Goal: Task Accomplishment & Management: Use online tool/utility

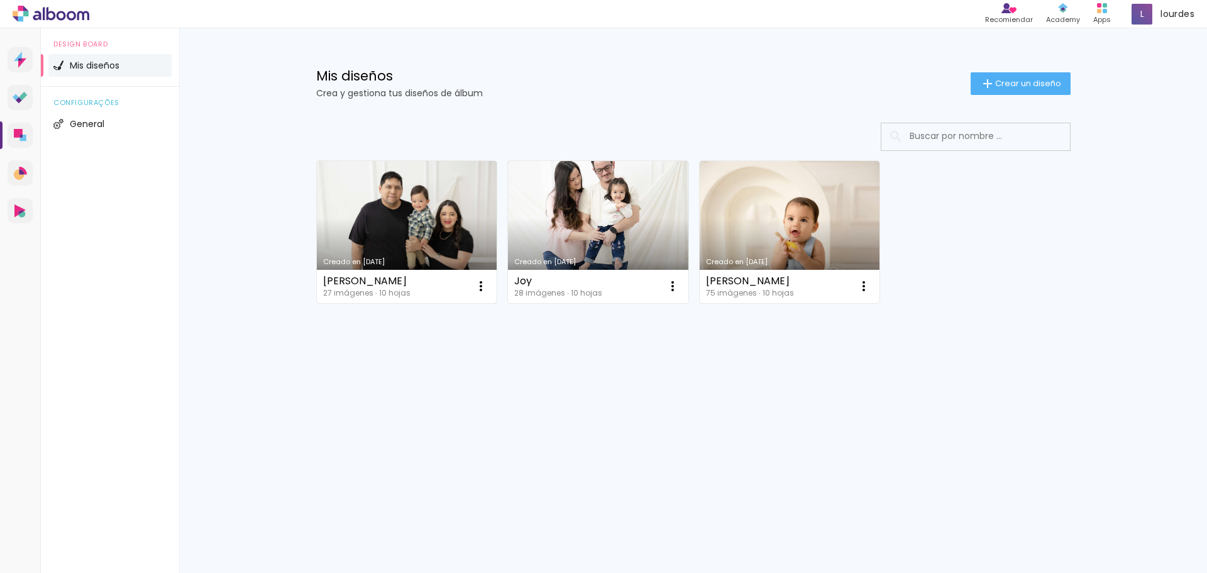
click at [409, 199] on link "Creado en [DATE]" at bounding box center [407, 232] width 180 height 142
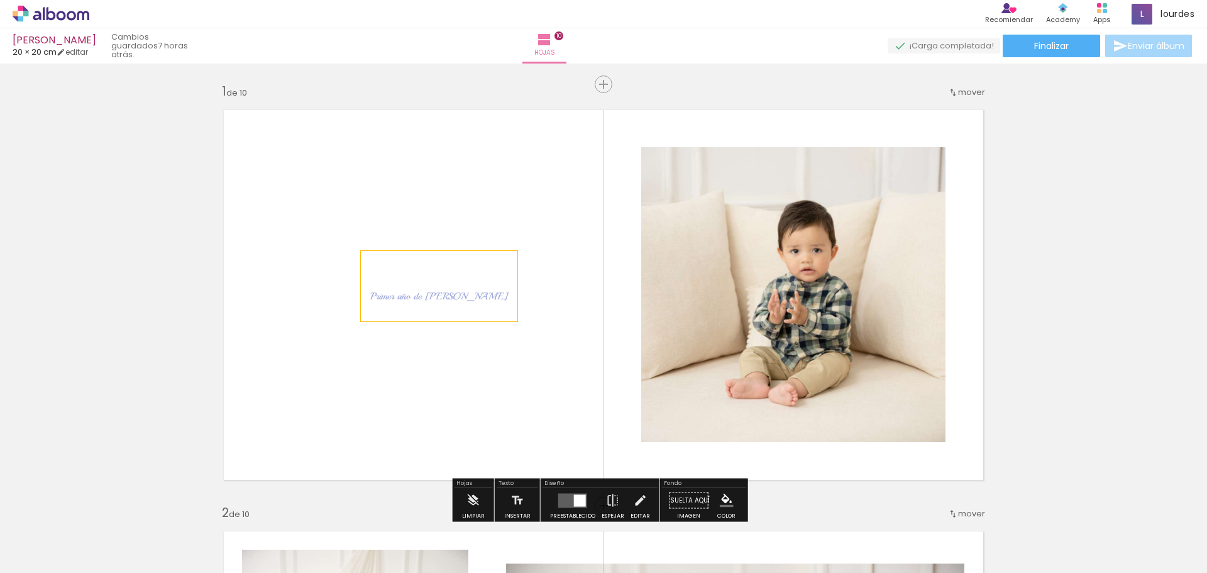
click at [443, 297] on span "Primer año de Benjamín" at bounding box center [439, 296] width 138 height 13
click at [447, 295] on quentale-selection at bounding box center [409, 286] width 106 height 70
type input "Playball"
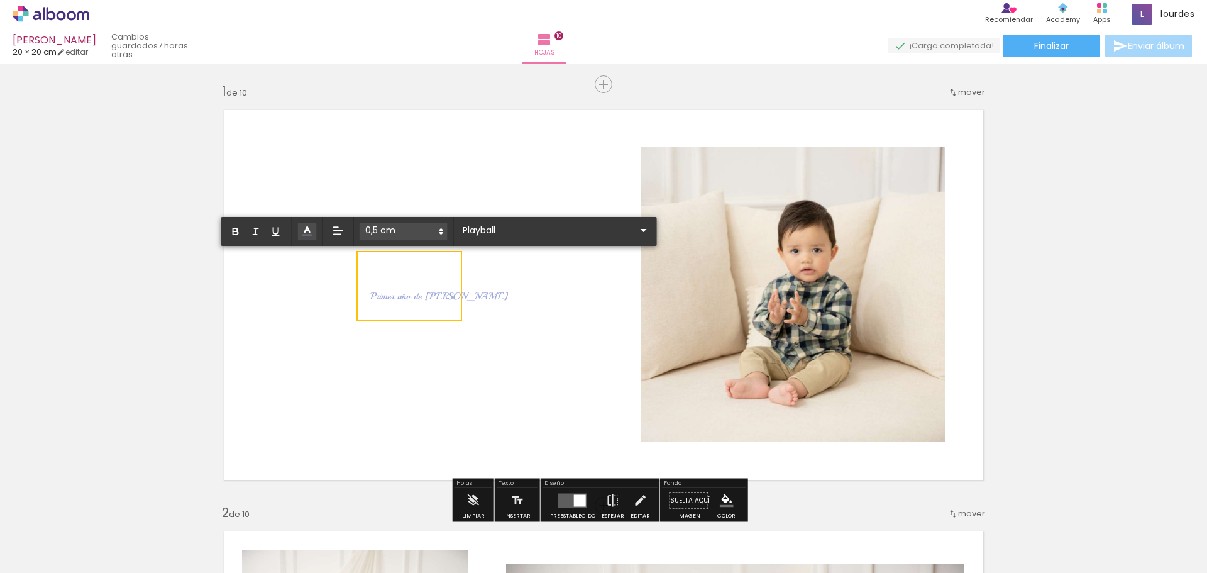
click at [447, 295] on span "Primer año de Benjamín" at bounding box center [439, 296] width 138 height 13
click at [449, 295] on span "Primer año de Benjamín" at bounding box center [439, 296] width 138 height 13
drag, startPoint x: 452, startPoint y: 295, endPoint x: 363, endPoint y: 293, distance: 88.7
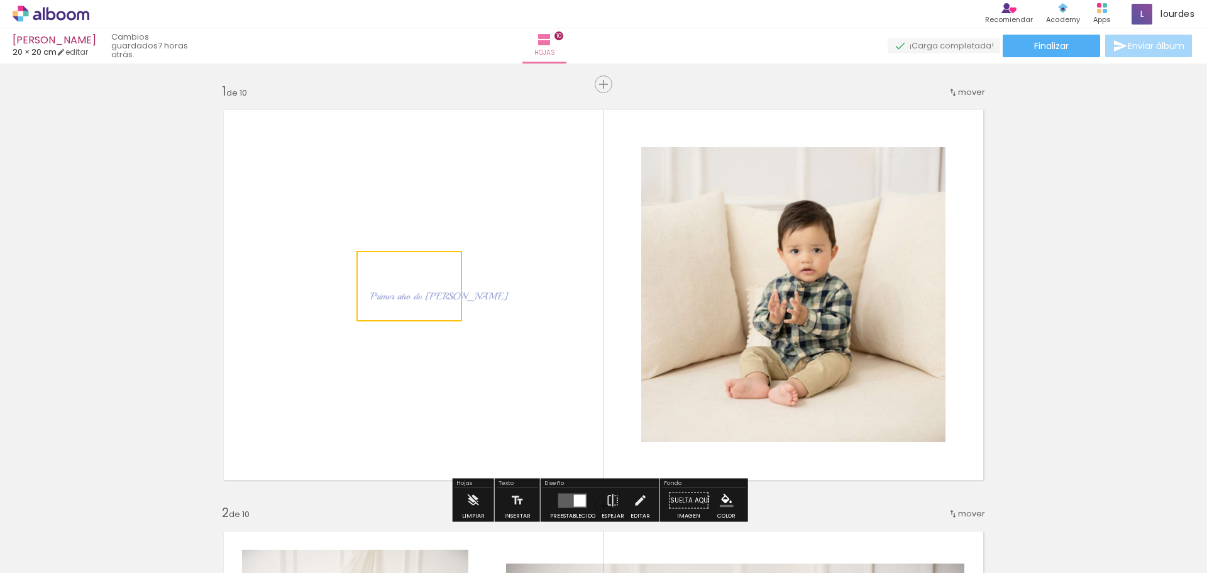
click at [402, 298] on quentale-selection at bounding box center [409, 286] width 106 height 70
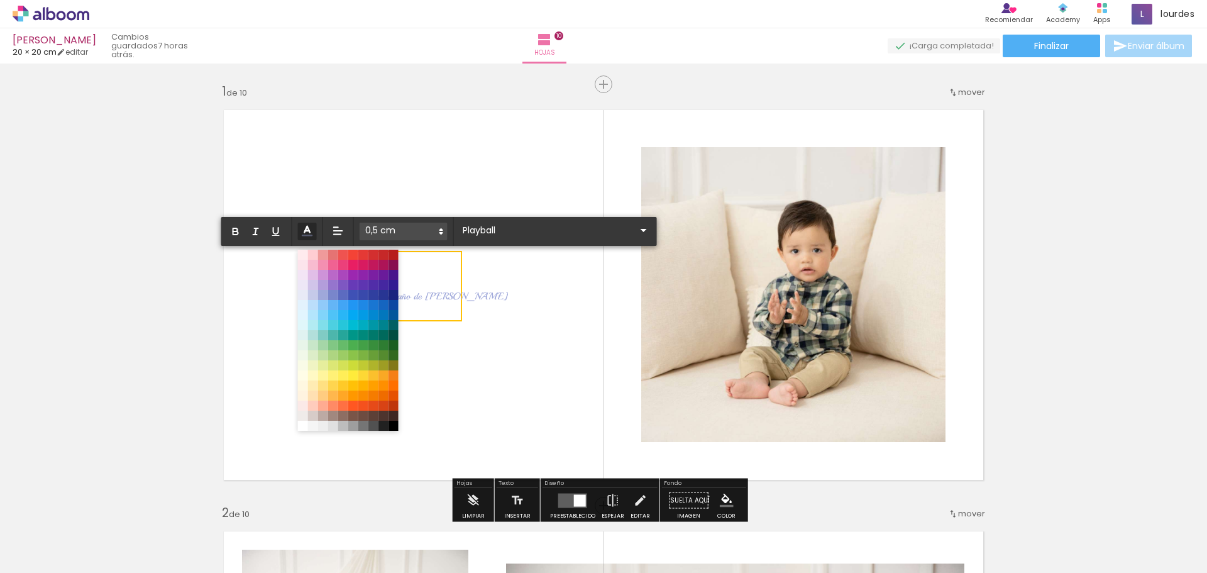
click at [302, 230] on icon at bounding box center [308, 231] width 14 height 14
click at [370, 424] on span at bounding box center [373, 426] width 14 height 14
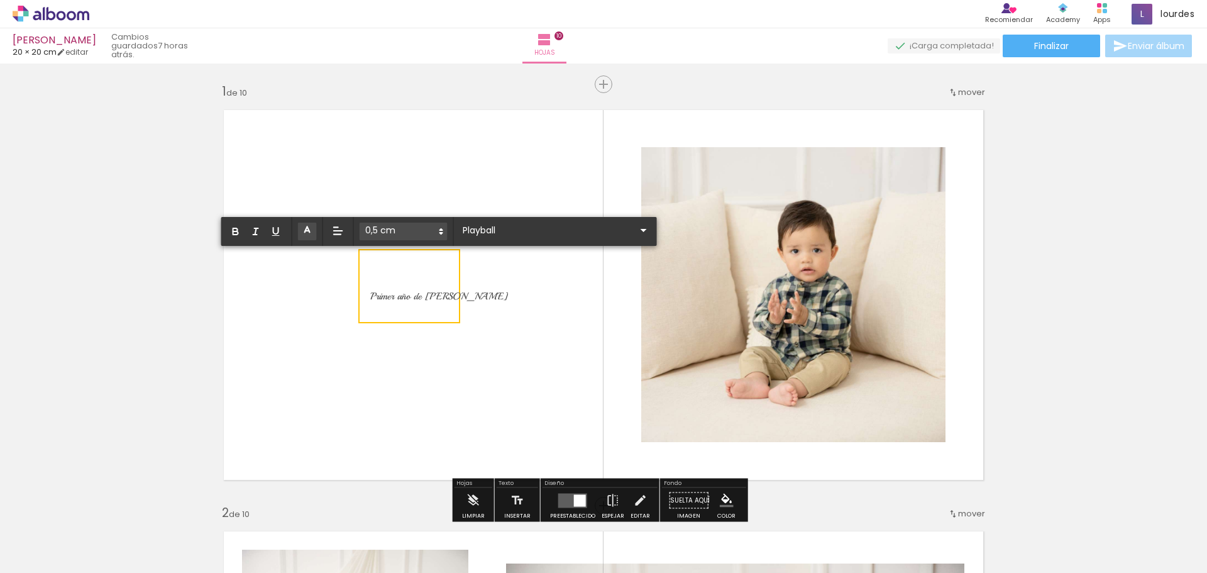
click at [488, 311] on quentale-layouter at bounding box center [604, 295] width 780 height 390
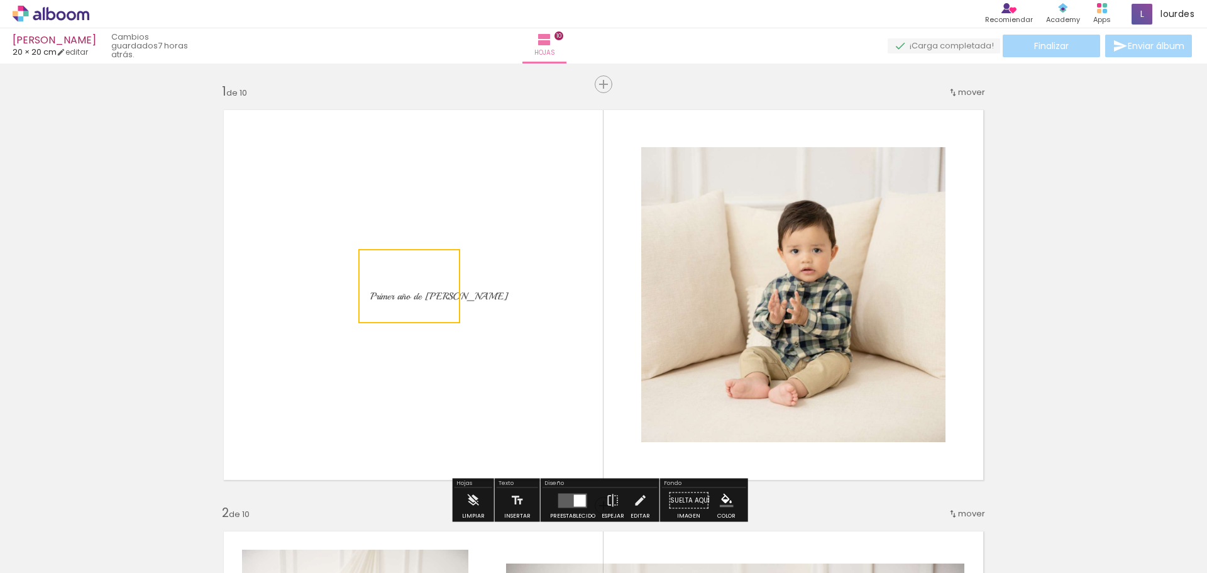
click at [417, 207] on quentale-layouter at bounding box center [604, 295] width 780 height 390
click at [387, 294] on span "Primer año de [PERSON_NAME]" at bounding box center [439, 296] width 138 height 13
click at [404, 295] on quentale-selection at bounding box center [409, 286] width 106 height 70
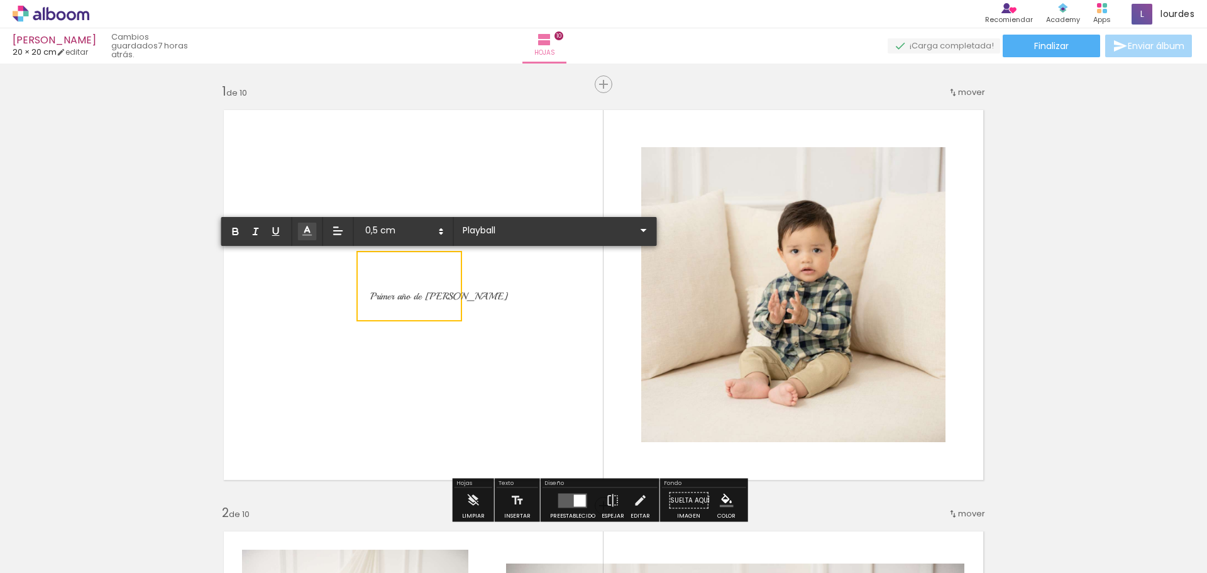
click at [311, 236] on icon at bounding box center [307, 230] width 13 height 13
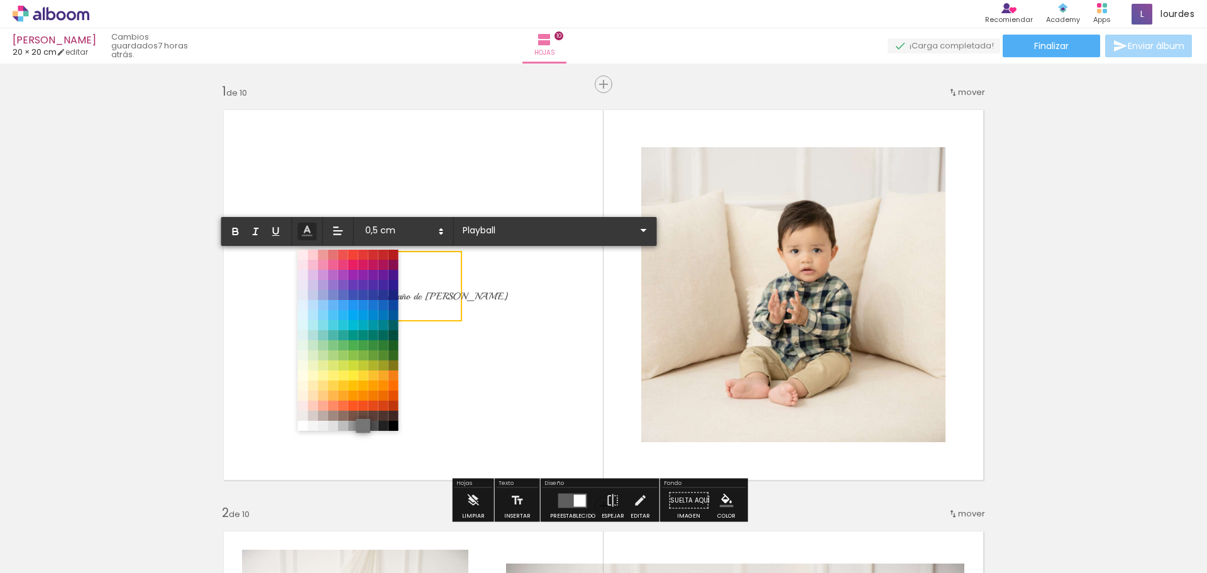
click at [364, 428] on span at bounding box center [363, 426] width 14 height 14
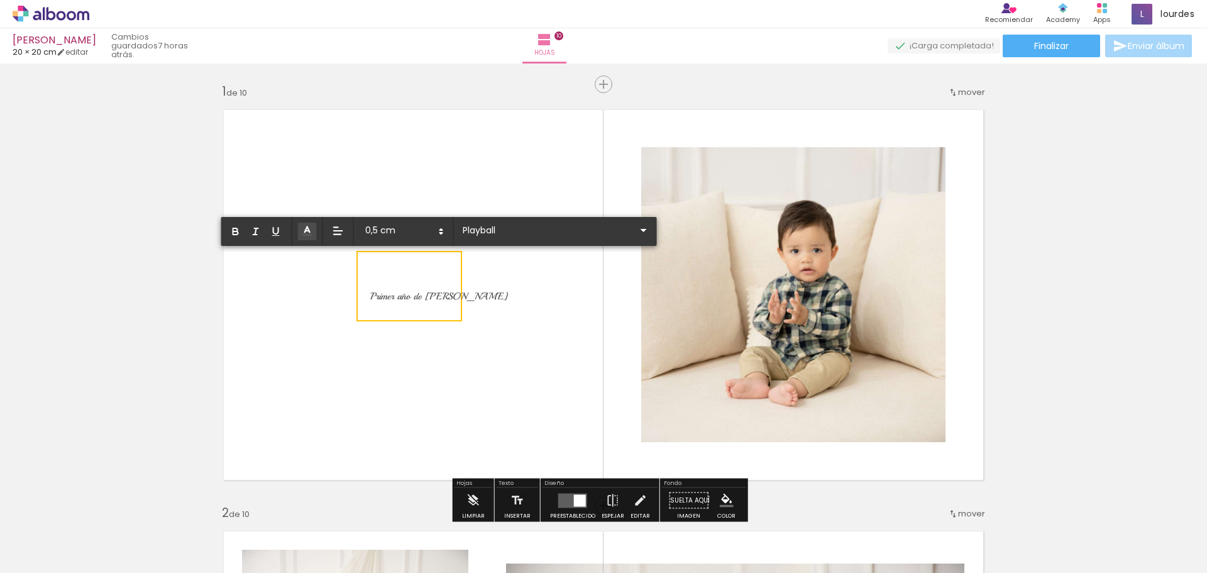
drag, startPoint x: 367, startPoint y: 291, endPoint x: 472, endPoint y: 286, distance: 105.7
click at [472, 286] on album-spread "1 de 10" at bounding box center [604, 295] width 780 height 390
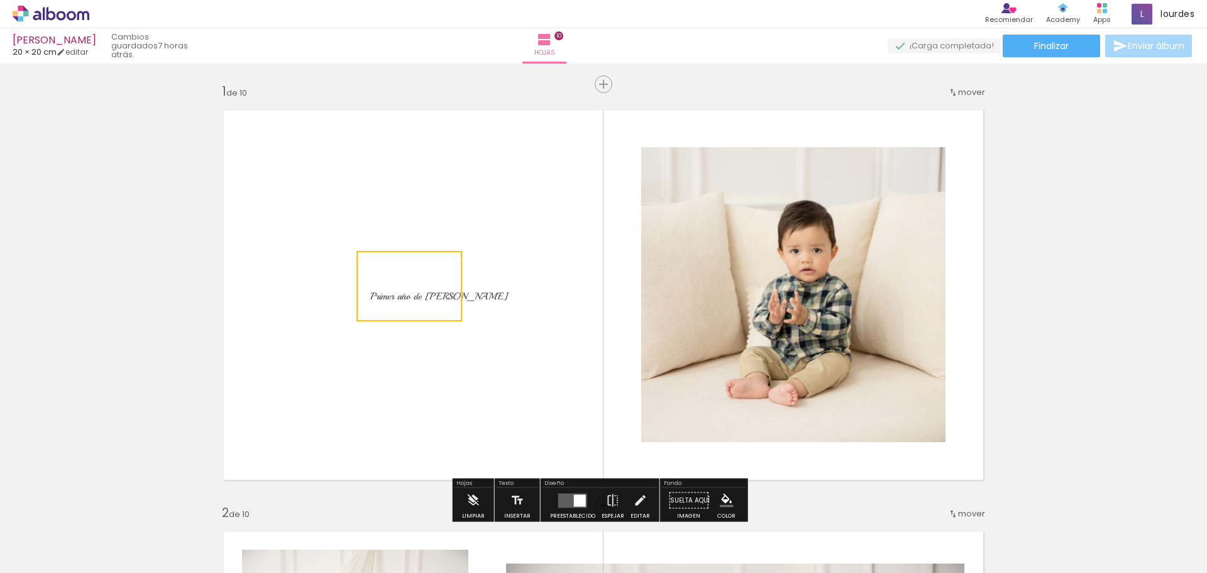
click at [386, 290] on quentale-selection at bounding box center [409, 286] width 106 height 70
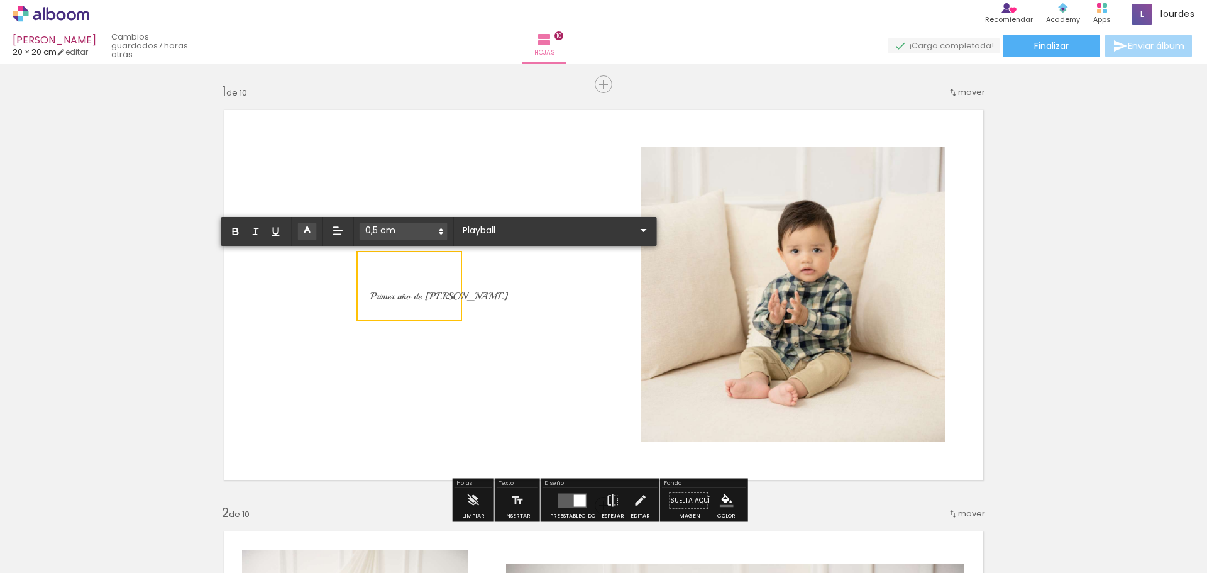
click at [313, 234] on icon at bounding box center [307, 230] width 13 height 13
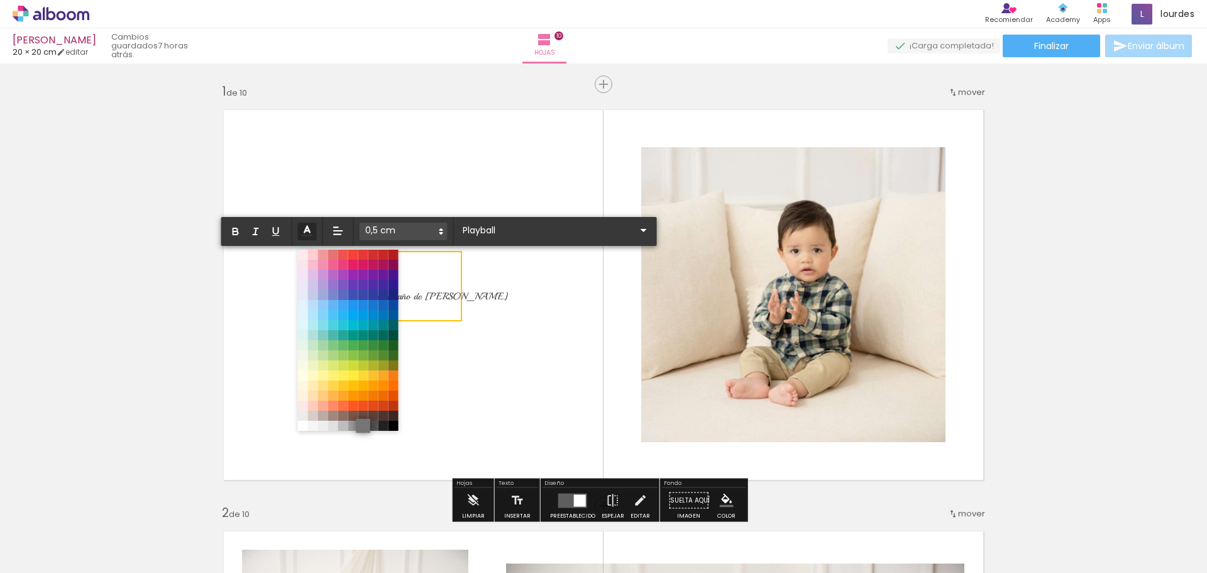
click at [360, 425] on span at bounding box center [363, 426] width 14 height 14
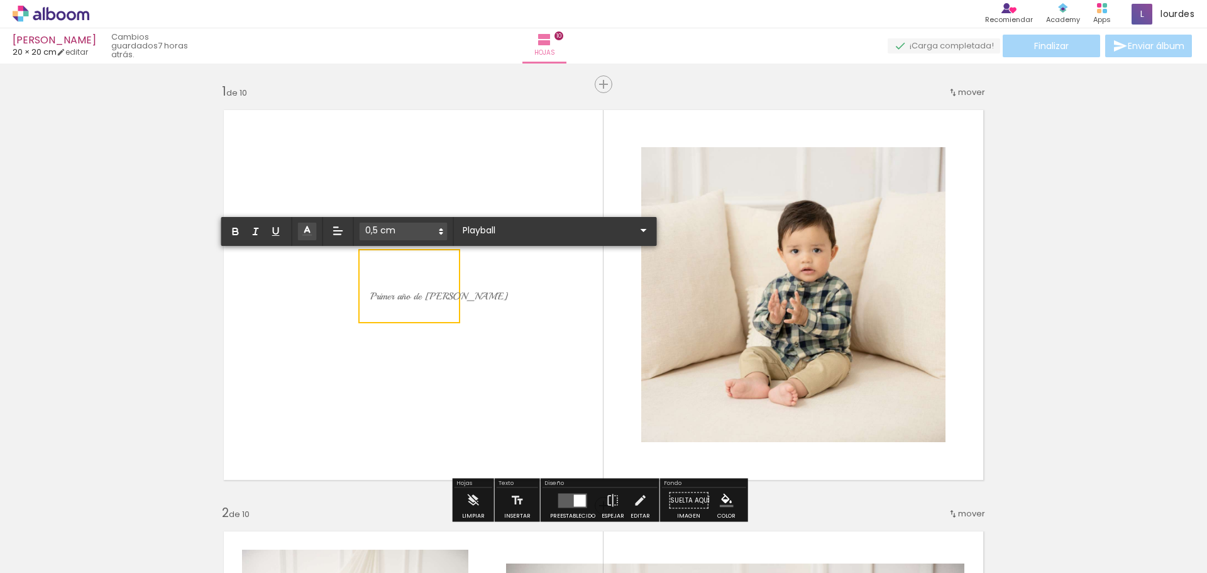
click at [424, 299] on span "﻿ Primer año de Benjamín" at bounding box center [439, 296] width 138 height 13
click at [495, 298] on quentale-layouter at bounding box center [604, 295] width 780 height 390
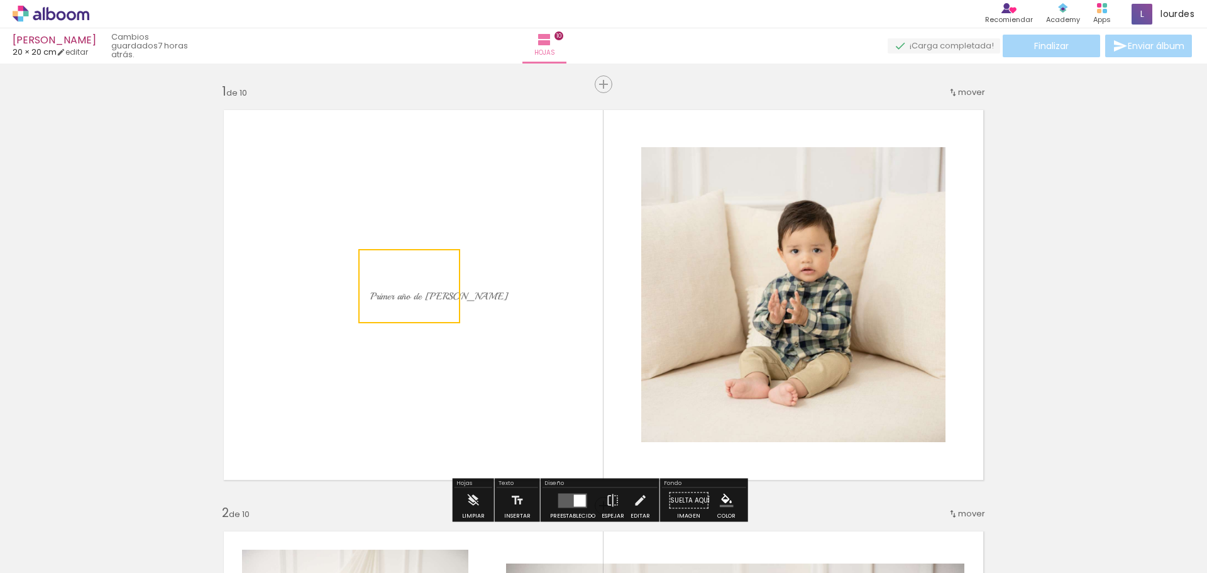
click at [534, 219] on quentale-layouter at bounding box center [604, 295] width 780 height 390
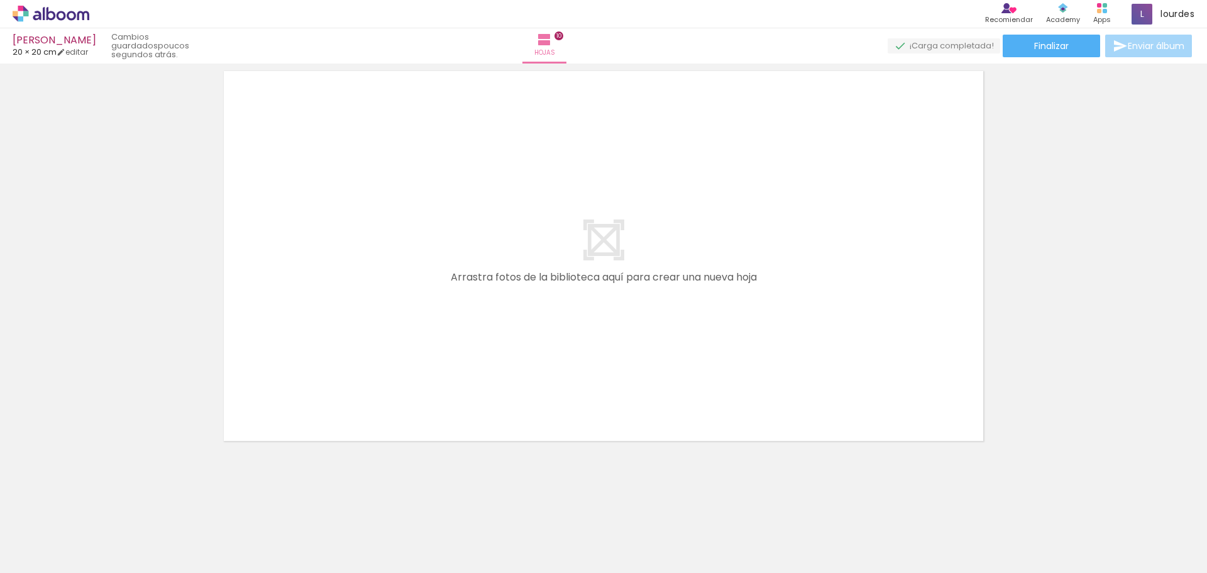
scroll to position [4252, 0]
click at [1027, 50] on paper-button "Finalizar" at bounding box center [1051, 46] width 97 height 23
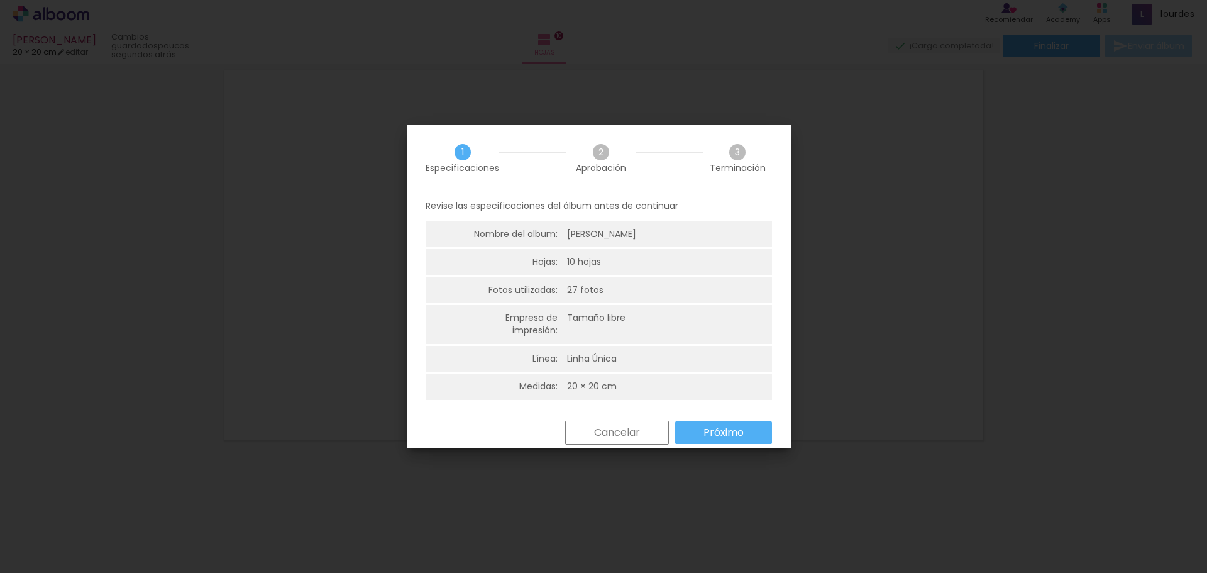
click at [0, 0] on slot "Próximo" at bounding box center [0, 0] width 0 height 0
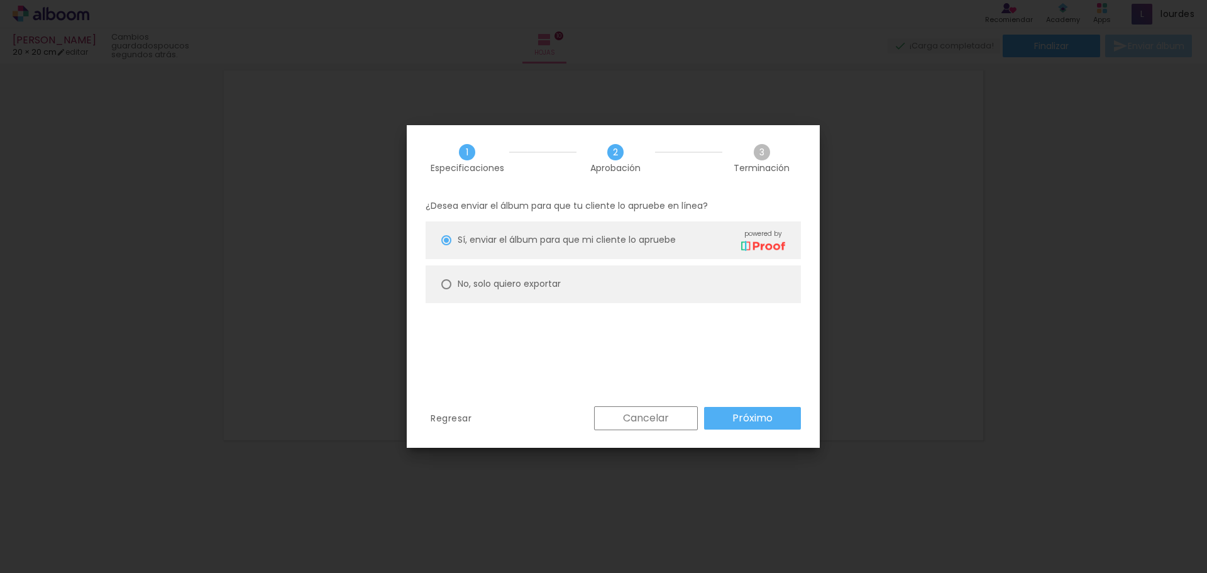
click at [717, 407] on paper-button "Próximo" at bounding box center [752, 418] width 97 height 23
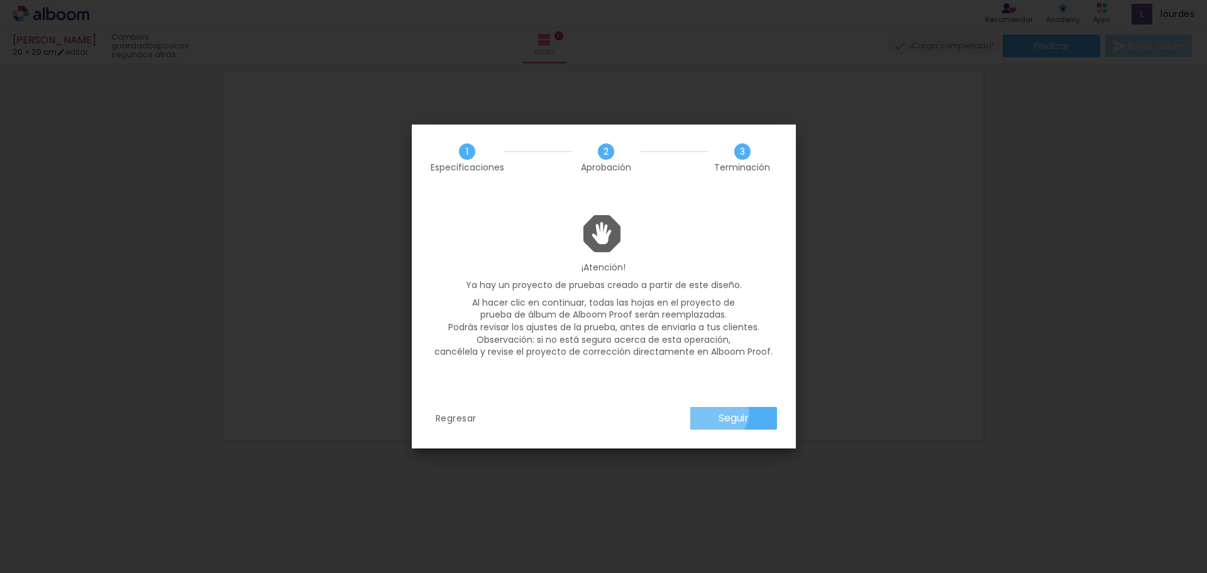
click at [716, 412] on paper-button "Seguir" at bounding box center [733, 418] width 87 height 23
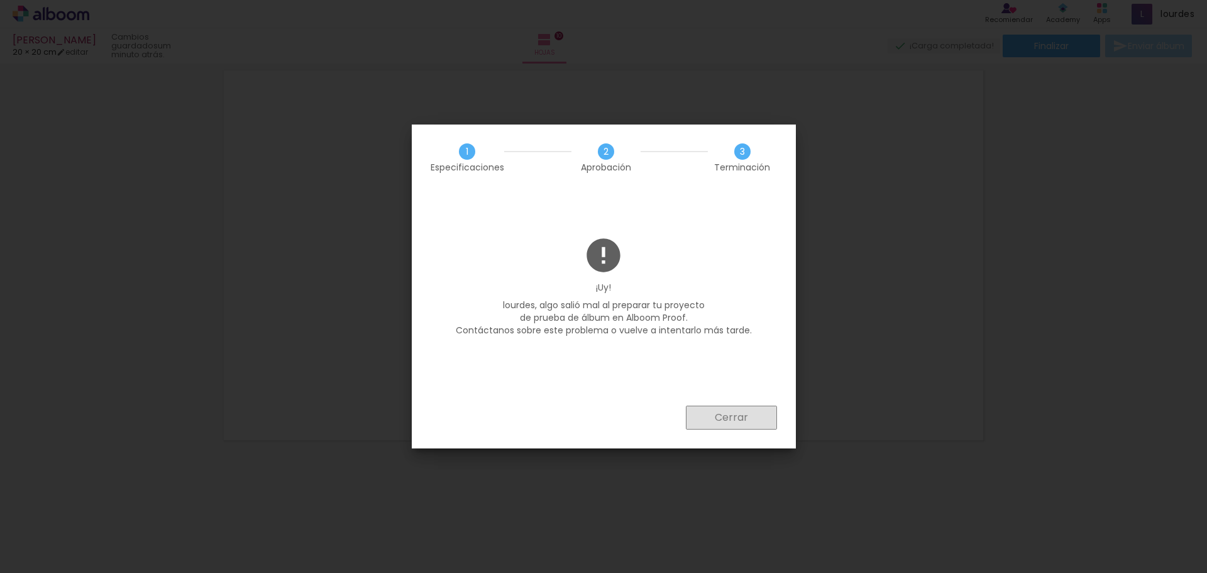
click at [0, 0] on slot "Cerrar" at bounding box center [0, 0] width 0 height 0
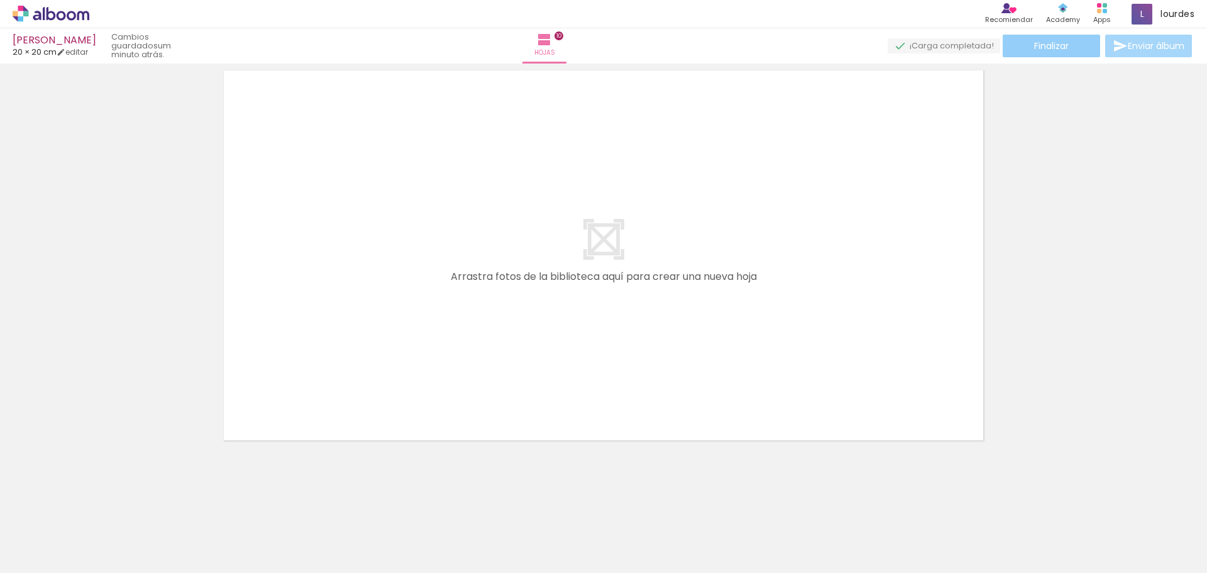
click at [1056, 50] on span "Finalizar" at bounding box center [1051, 45] width 35 height 9
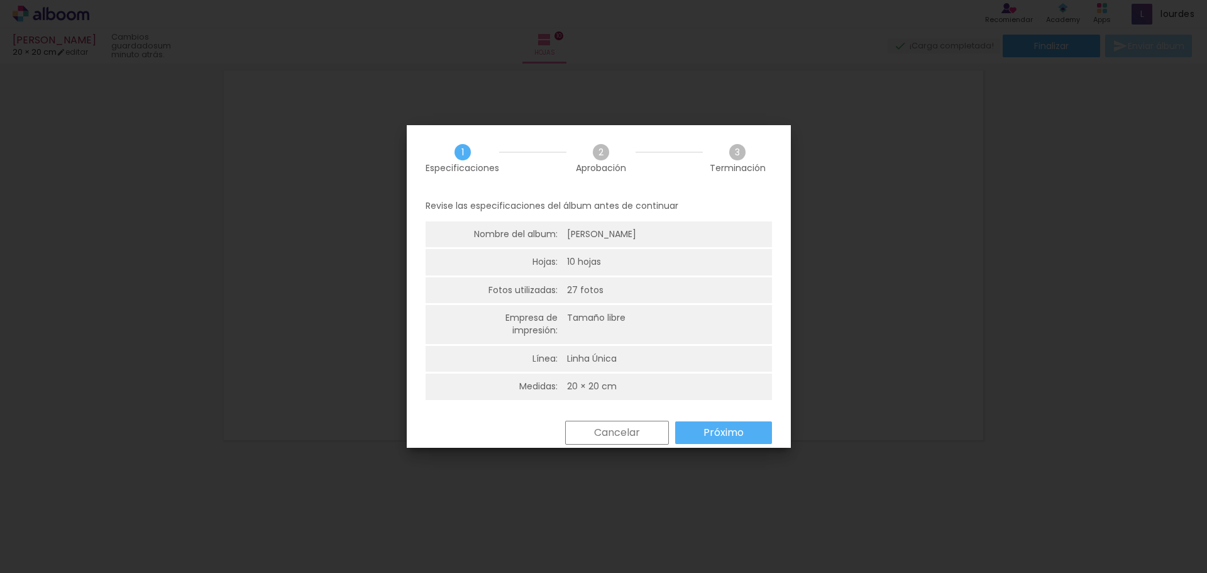
click at [690, 425] on paper-button "Próximo" at bounding box center [723, 432] width 97 height 23
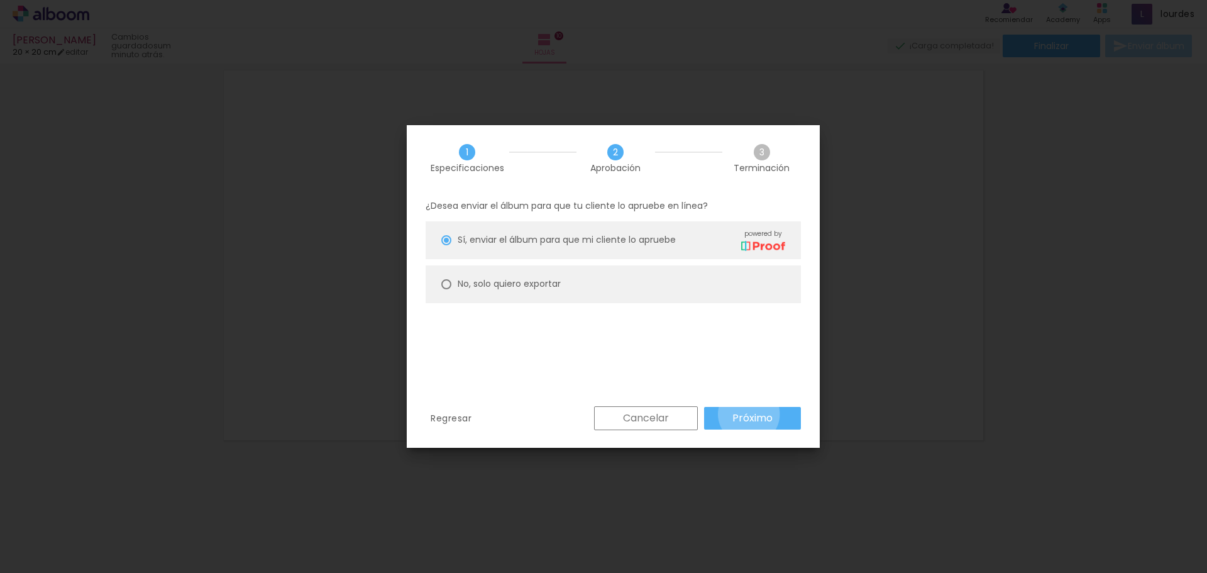
click at [0, 0] on slot "Próximo" at bounding box center [0, 0] width 0 height 0
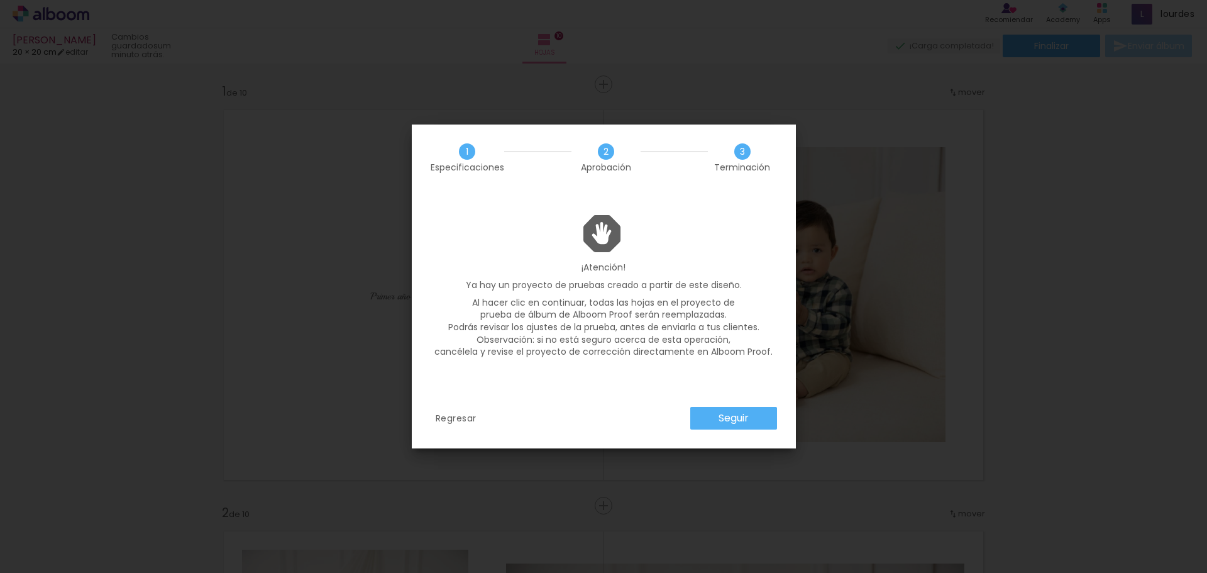
scroll to position [4252, 0]
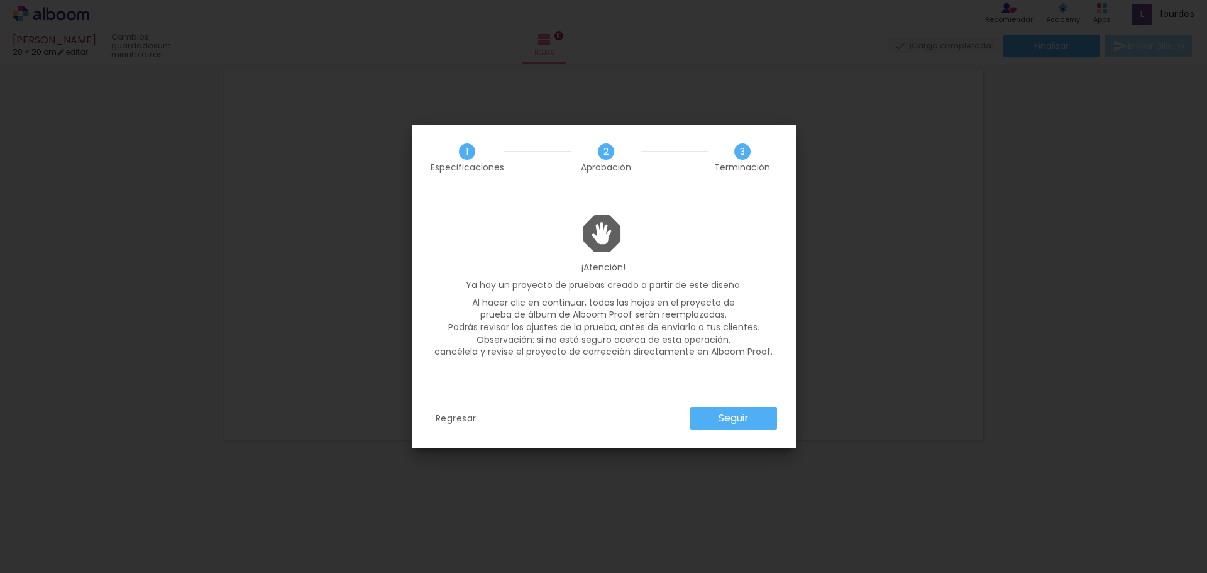
click at [749, 414] on paper-button "Seguir" at bounding box center [733, 418] width 87 height 23
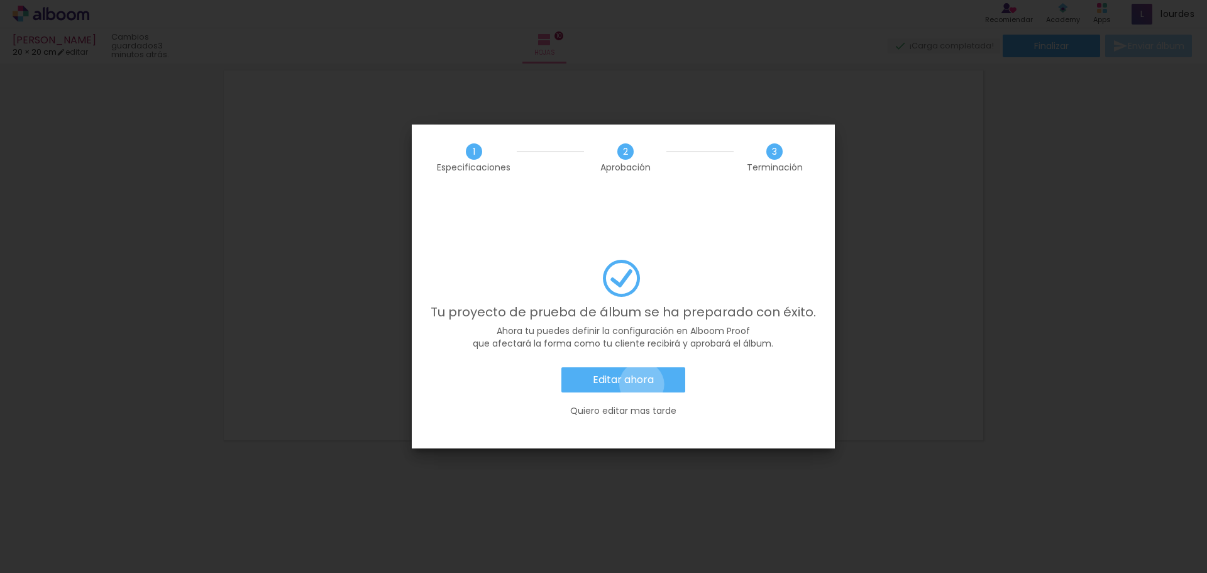
click at [0, 0] on slot "Editar ahora" at bounding box center [0, 0] width 0 height 0
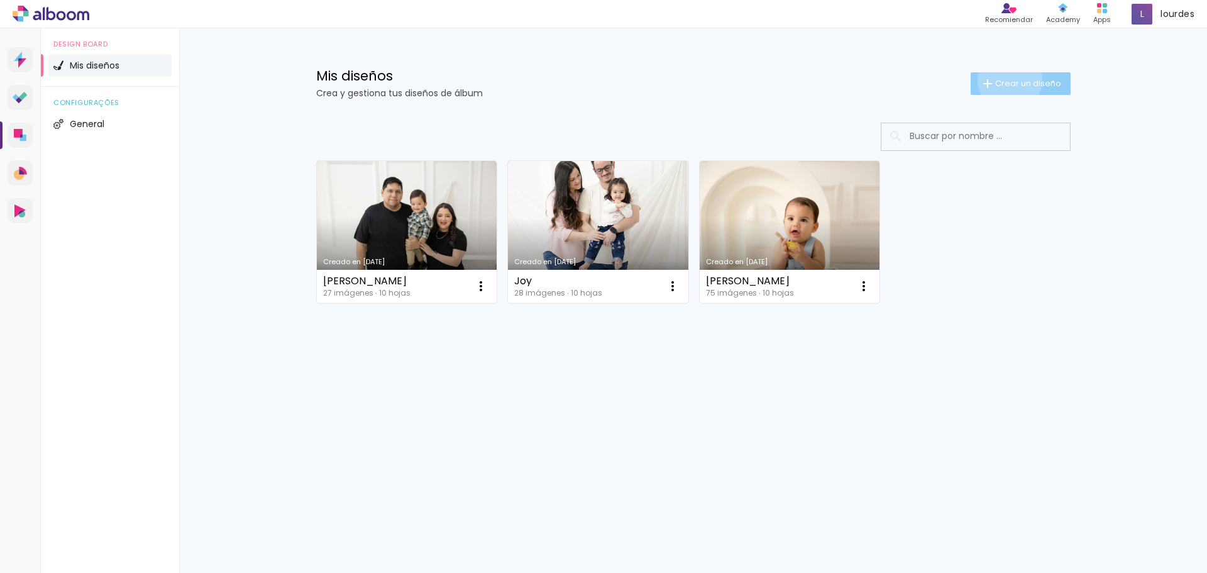
click at [1008, 80] on span "Crear un diseño" at bounding box center [1028, 83] width 66 height 8
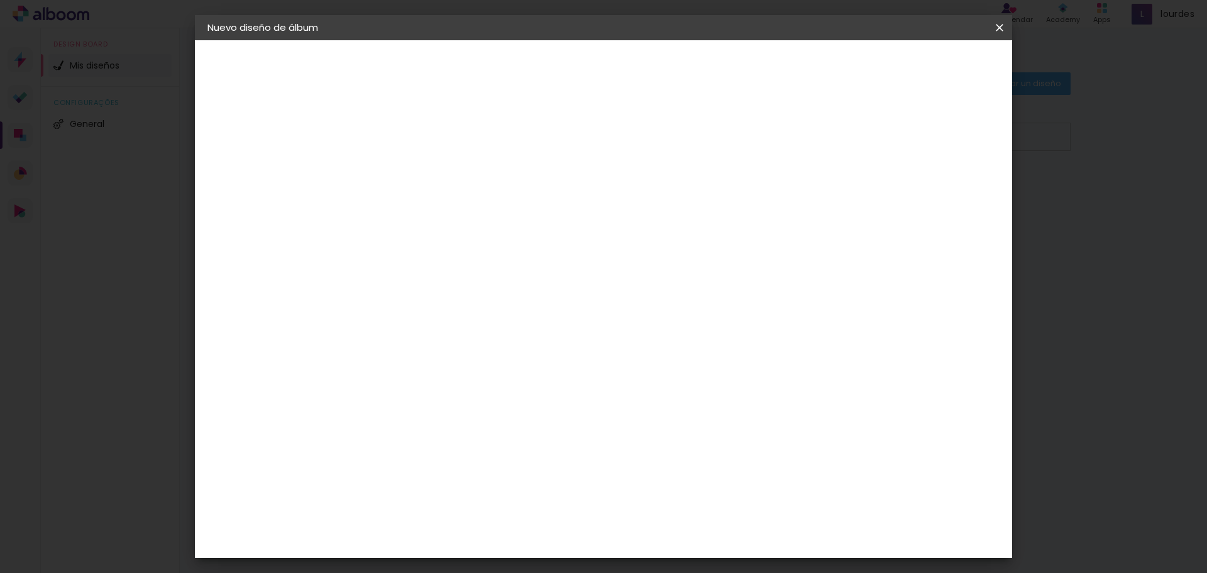
click at [413, 171] on input at bounding box center [413, 168] width 0 height 19
type input "Tomás"
type paper-input "Tomás"
click at [0, 0] on slot "Avanzar" at bounding box center [0, 0] width 0 height 0
click at [455, 201] on input "text" at bounding box center [418, 201] width 73 height 16
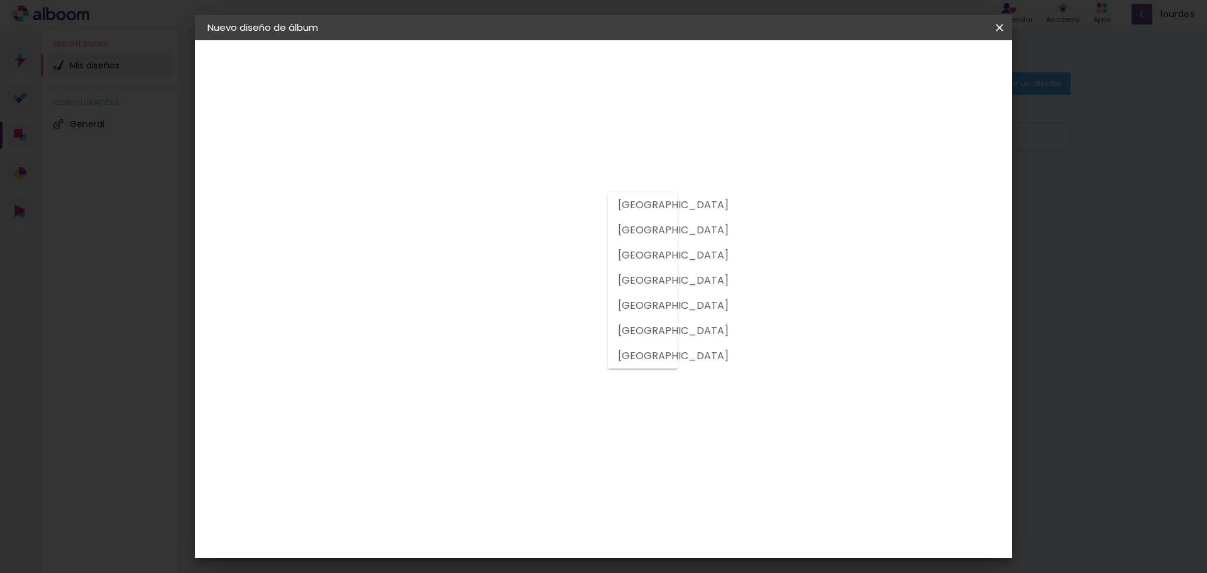
click at [0, 0] on slot "Argentina" at bounding box center [0, 0] width 0 height 0
type input "Argentina"
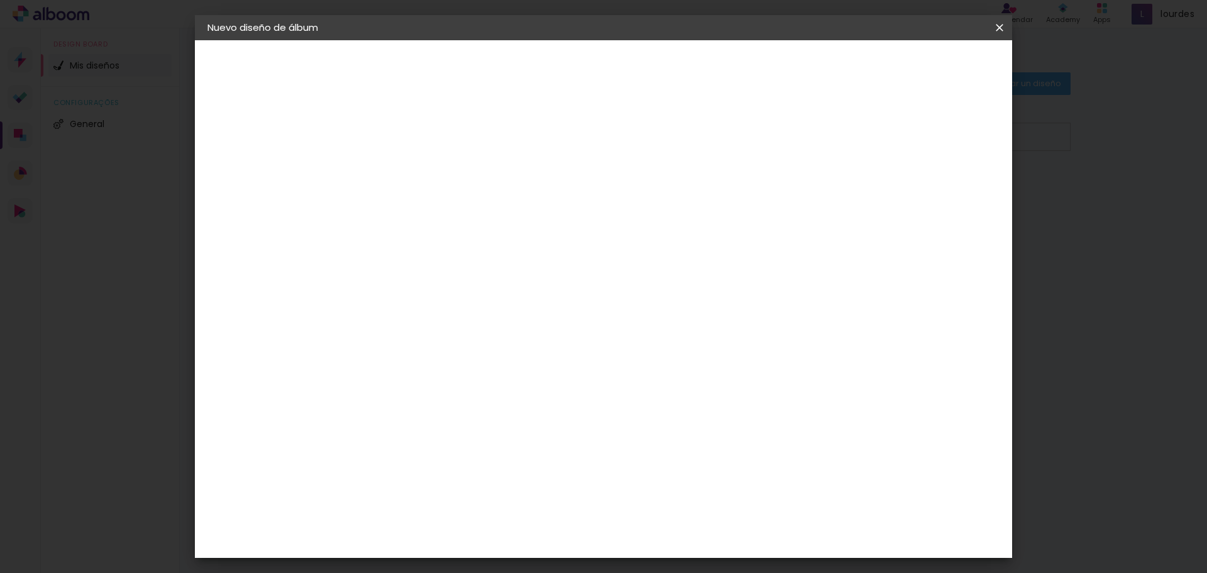
click at [0, 0] on slot "Tamaño libre" at bounding box center [0, 0] width 0 height 0
click at [627, 72] on paper-button "Avanzar" at bounding box center [596, 66] width 60 height 21
drag, startPoint x: 382, startPoint y: 358, endPoint x: 306, endPoint y: 353, distance: 76.2
click at [307, 40] on quentale-album-spec "Empezar diseño Empezar diseño" at bounding box center [603, 40] width 817 height 0
type input "20"
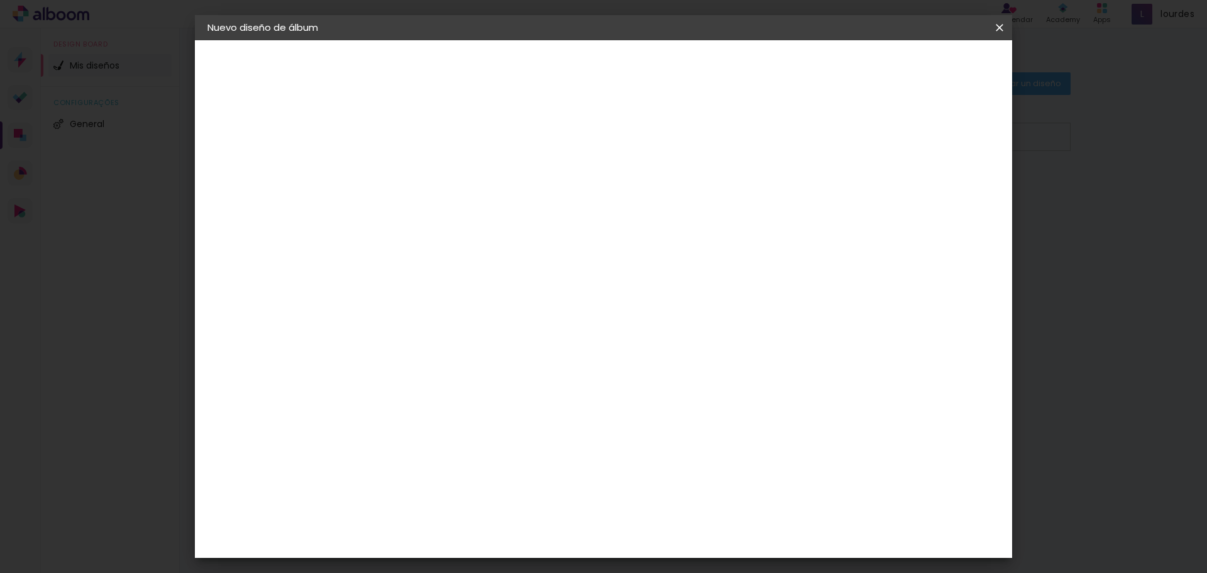
type paper-input "20"
drag, startPoint x: 680, startPoint y: 443, endPoint x: 637, endPoint y: 438, distance: 42.3
click at [637, 438] on div "cm" at bounding box center [681, 443] width 494 height 44
type input "40"
type paper-input "40"
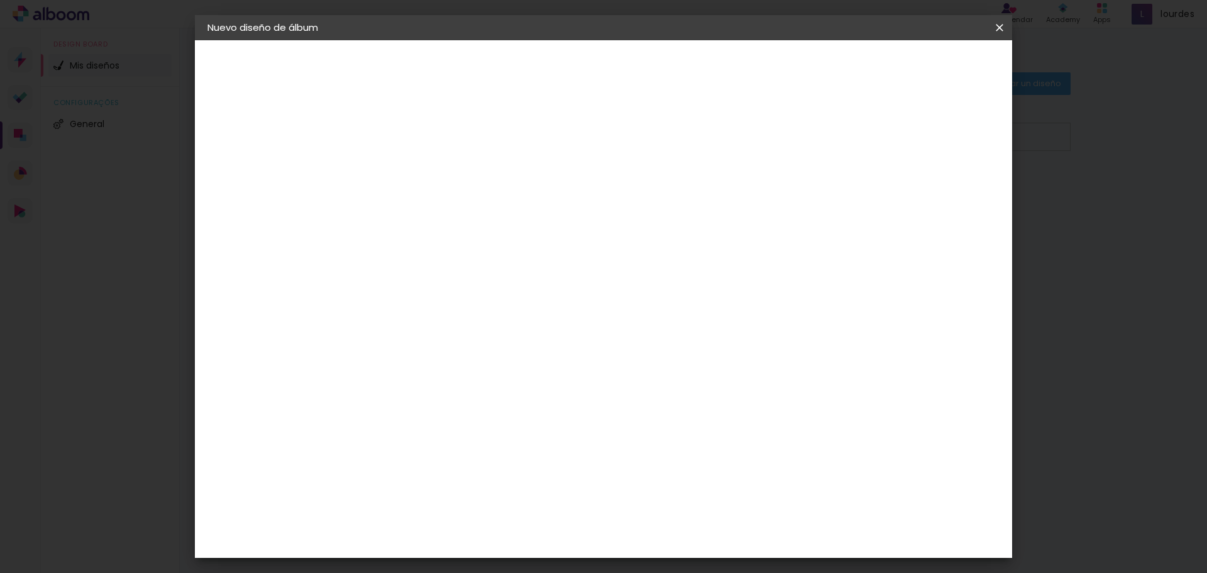
click at [934, 56] on paper-button "Empezar diseño" at bounding box center [886, 66] width 95 height 21
